Goal: Information Seeking & Learning: Learn about a topic

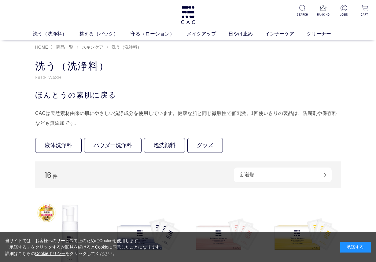
click at [358, 250] on div "承諾する" at bounding box center [355, 247] width 31 height 11
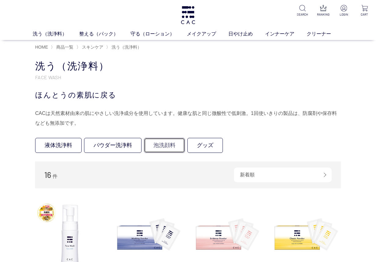
click at [160, 146] on link "泡洗顔料" at bounding box center [164, 145] width 41 height 15
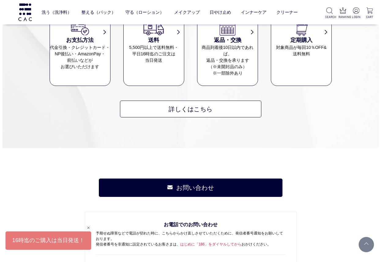
scroll to position [404, 0]
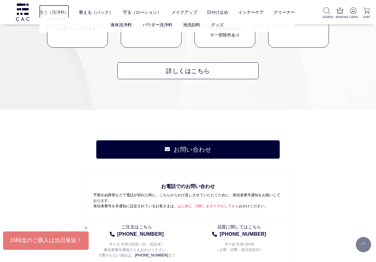
click at [61, 14] on link "洗う（洗浄料）" at bounding box center [54, 12] width 30 height 15
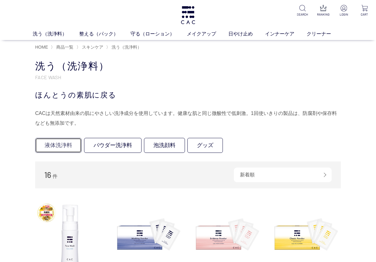
click at [57, 146] on link "液体洗浄料" at bounding box center [58, 145] width 46 height 15
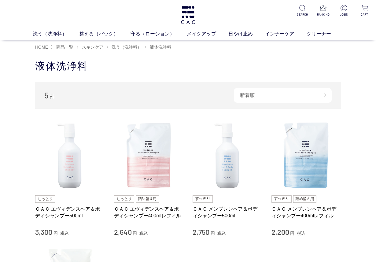
scroll to position [73, 0]
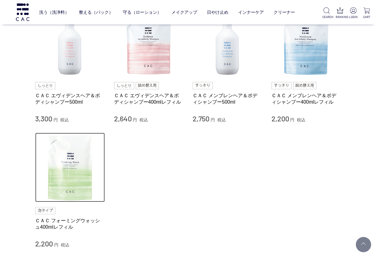
click at [78, 170] on img at bounding box center [70, 168] width 70 height 70
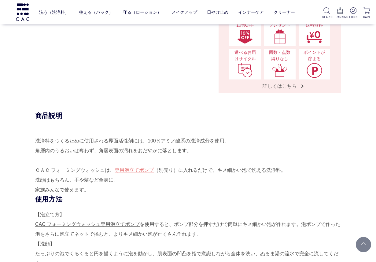
scroll to position [220, 0]
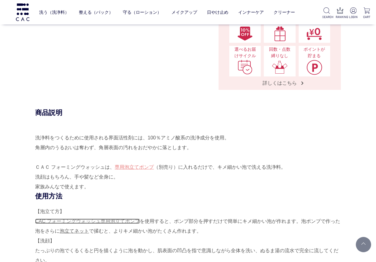
click at [120, 222] on link "CAC フォーミングウォッシュ専用泡立てポンプ" at bounding box center [87, 221] width 105 height 5
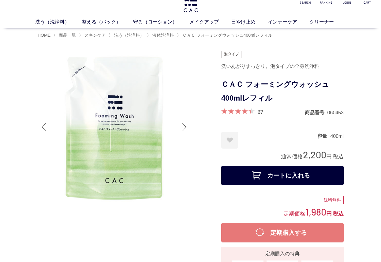
scroll to position [0, 0]
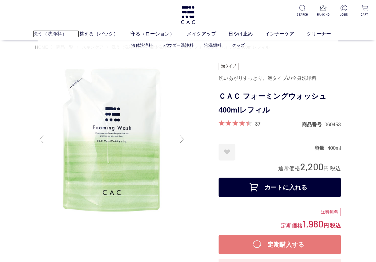
click at [49, 35] on link "洗う（洗浄料）" at bounding box center [56, 33] width 46 height 7
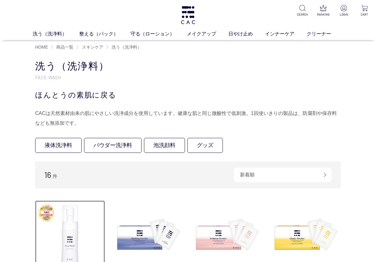
click at [67, 229] on img at bounding box center [70, 236] width 70 height 70
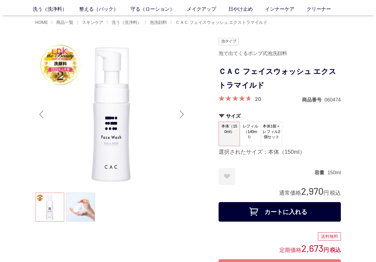
scroll to position [37, 0]
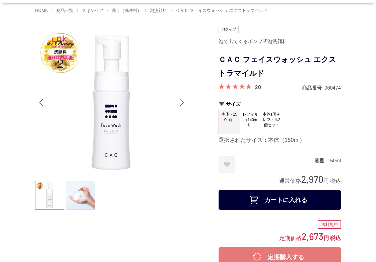
click at [251, 127] on span "レフィル（140ml）" at bounding box center [250, 119] width 21 height 19
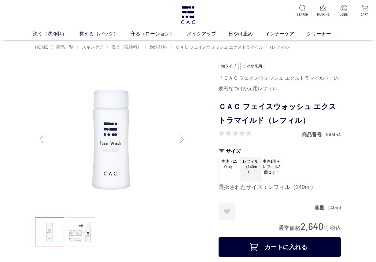
click at [274, 169] on span "本体1個＋レフィル2個セット" at bounding box center [271, 166] width 21 height 19
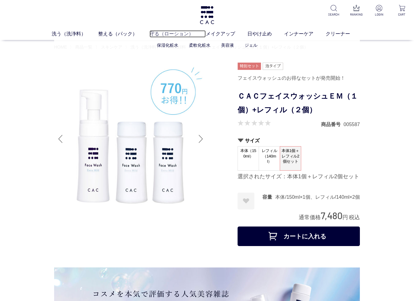
click at [168, 37] on link "守る（ローション）" at bounding box center [178, 33] width 56 height 7
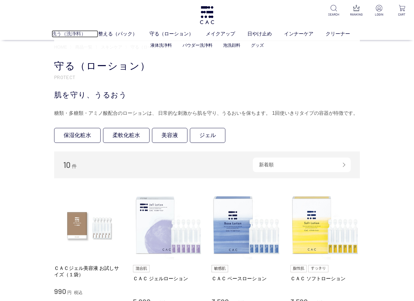
click at [76, 34] on link "洗う（洗浄料）" at bounding box center [75, 33] width 46 height 7
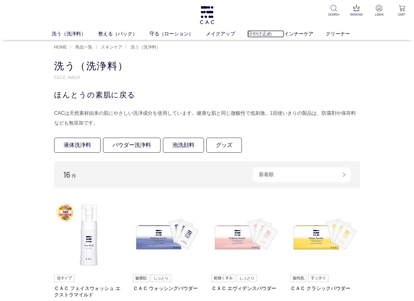
click at [253, 35] on link "日やけ止め" at bounding box center [265, 33] width 37 height 7
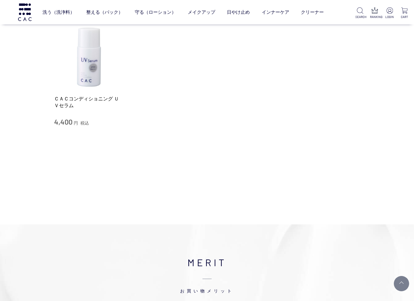
scroll to position [110, 0]
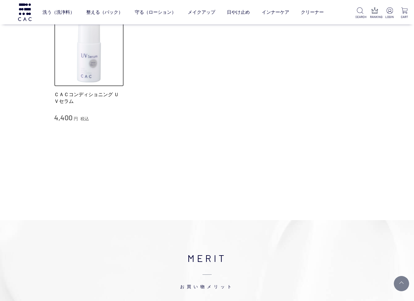
click at [98, 71] on img at bounding box center [89, 52] width 70 height 70
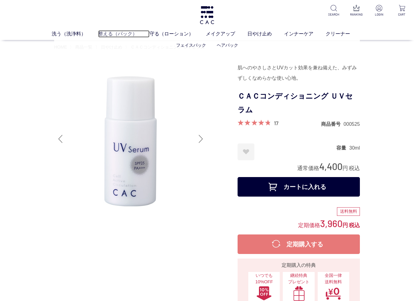
click at [113, 36] on link "整える（パック）" at bounding box center [123, 33] width 51 height 7
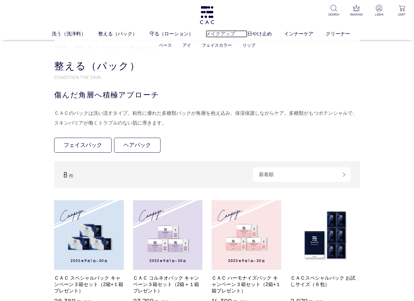
click at [216, 35] on link "メイクアップ" at bounding box center [227, 33] width 42 height 7
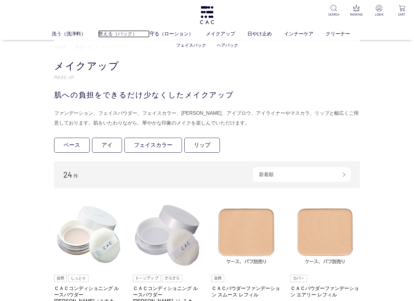
click at [124, 35] on link "整える（パック）" at bounding box center [123, 33] width 51 height 7
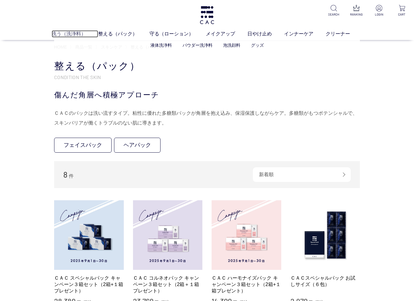
click at [78, 33] on link "洗う（洗浄料）" at bounding box center [75, 33] width 46 height 7
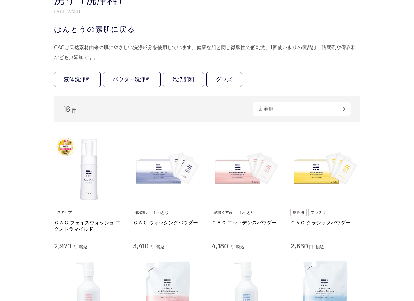
scroll to position [73, 0]
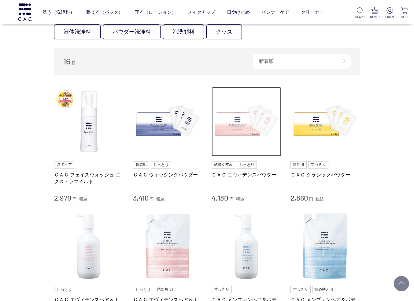
click at [249, 136] on img at bounding box center [247, 122] width 70 height 70
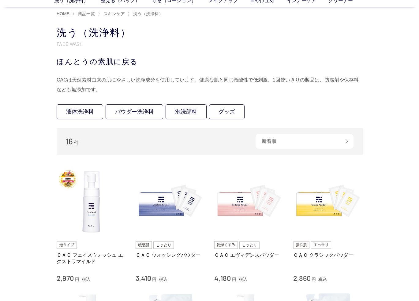
scroll to position [0, 0]
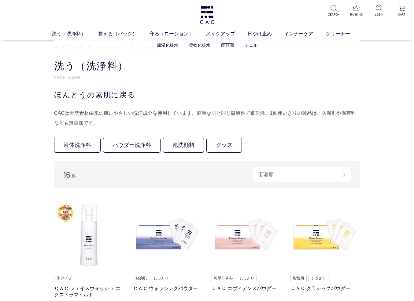
click at [229, 45] on link "美容液" at bounding box center [227, 45] width 13 height 5
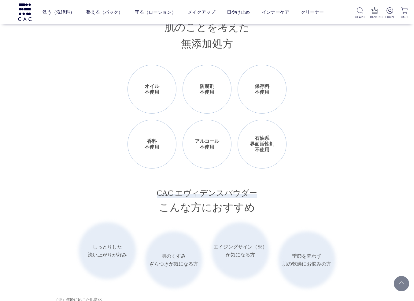
scroll to position [697, 0]
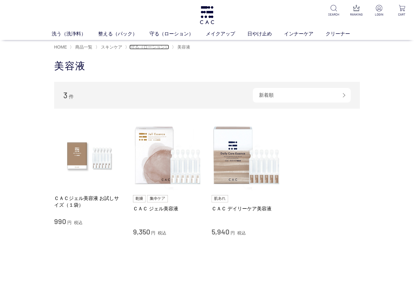
click at [161, 48] on span "守る（ローション）" at bounding box center [150, 47] width 39 height 5
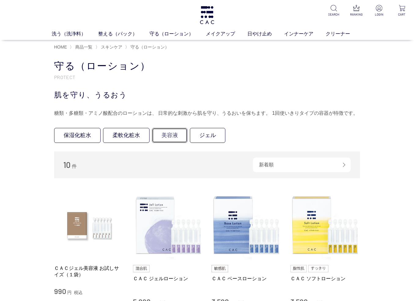
click at [175, 134] on link "美容液" at bounding box center [169, 135] width 35 height 15
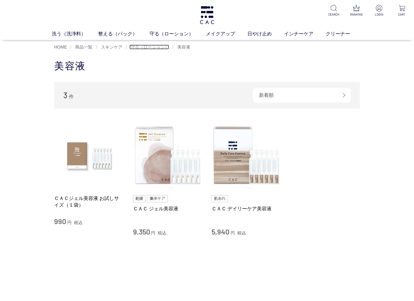
click at [145, 49] on span "守る（ローション）" at bounding box center [150, 47] width 39 height 5
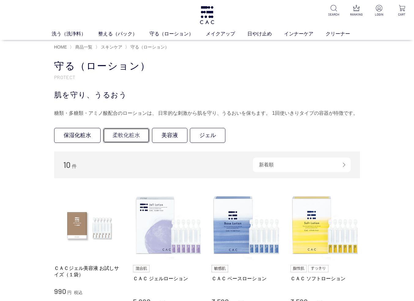
click at [132, 135] on link "柔軟化粧水" at bounding box center [126, 135] width 46 height 15
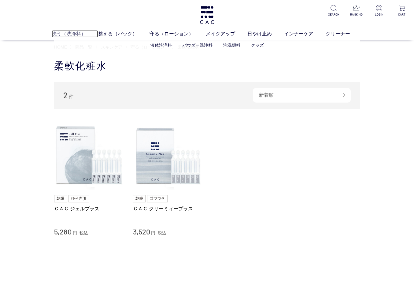
click at [66, 34] on link "洗う（洗浄料）" at bounding box center [75, 33] width 46 height 7
